Goal: Information Seeking & Learning: Learn about a topic

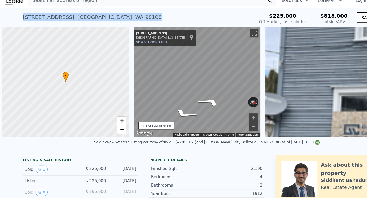
scroll to position [0, 2]
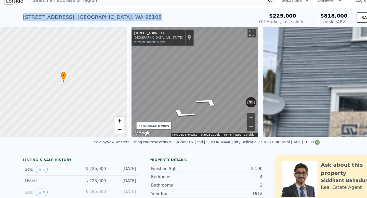
type input "$ 808,000"
type input "$ 503,841"
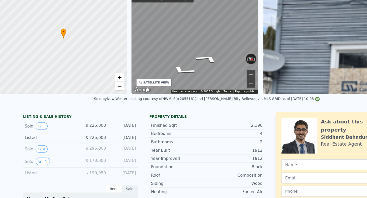
scroll to position [0, 0]
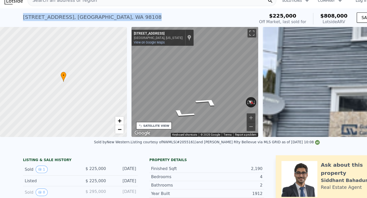
drag, startPoint x: 21, startPoint y: 21, endPoint x: 108, endPoint y: 18, distance: 87.6
click at [108, 19] on div "[STREET_ADDRESS] Sold [DATE] for $225k (~ARV $808k )" at bounding box center [122, 23] width 204 height 14
copy div "[STREET_ADDRESS]"
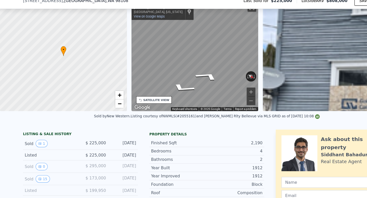
scroll to position [36, 0]
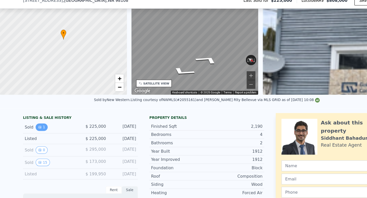
click at [39, 120] on button "1" at bounding box center [37, 120] width 11 height 7
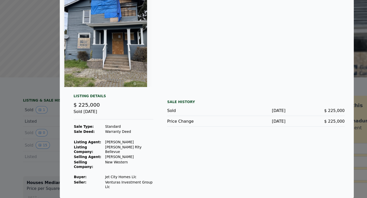
scroll to position [0, 0]
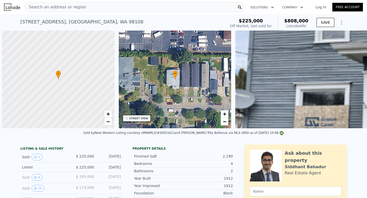
scroll to position [0, 2]
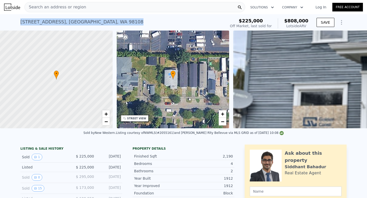
drag, startPoint x: 20, startPoint y: 21, endPoint x: 110, endPoint y: 22, distance: 90.8
click at [110, 22] on div "810 S Southern St , Seattle , WA 98108 Sold Apr 2023 for $225k (~ARV $808k ) $2…" at bounding box center [183, 22] width 367 height 16
copy div "[STREET_ADDRESS]"
